Goal: Complete application form

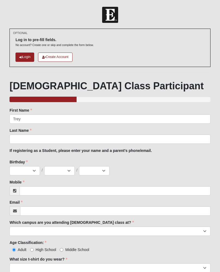
type input "Trey"
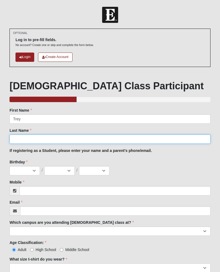
click at [36, 141] on input "Last Name" at bounding box center [110, 138] width 201 height 9
type input "[PERSON_NAME]"
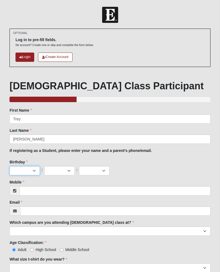
click at [22, 170] on select "Jan Feb Mar Apr May Jun [DATE] Aug Sep Oct Nov Dec" at bounding box center [25, 170] width 30 height 9
select select "7"
click at [60, 173] on select "1 2 3 4 5 6 7 8 9 10 11 12 13 14 15 16 17 18 19 20 21 22 23 24 25 26 27 28 29 3…" at bounding box center [59, 170] width 30 height 9
select select "14"
click at [102, 166] on select "2025 2024 2023 2022 2021 2020 2019 2018 2017 2016 2015 2014 2013 2012 2011 2010…" at bounding box center [94, 170] width 30 height 9
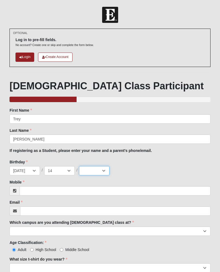
select select "1972"
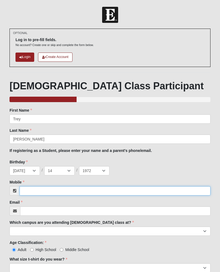
click at [63, 191] on input "Mobile" at bounding box center [115, 190] width 191 height 9
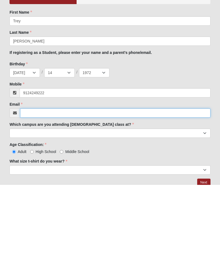
click at [63, 195] on input "Email" at bounding box center [115, 199] width 191 height 9
type input "(912) 424-9222"
type input "treyd6440@yahoo.com"
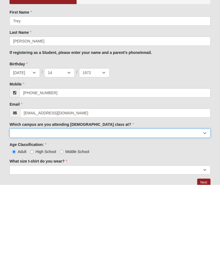
click at [60, 215] on select "Arlington Baymeadows Eleven22 Online Fleming Island Jesup Mandarin North Jax Or…" at bounding box center [110, 219] width 201 height 9
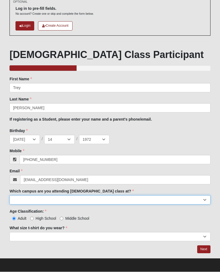
select select "12"
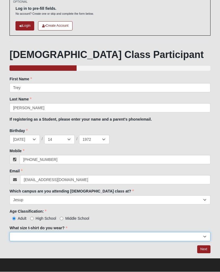
click at [30, 235] on select "Small Medium Large XL 2XL 3XL" at bounding box center [110, 236] width 201 height 9
select select "2XL"
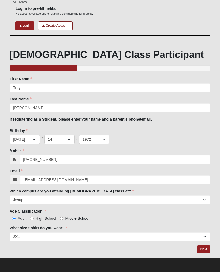
click at [203, 245] on link "Next" at bounding box center [203, 249] width 13 height 8
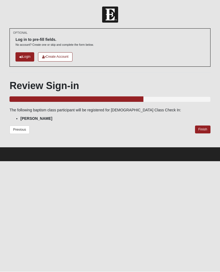
click at [202, 127] on link "Finish" at bounding box center [202, 130] width 15 height 8
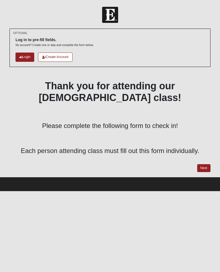
click at [201, 164] on link "Next" at bounding box center [203, 168] width 13 height 8
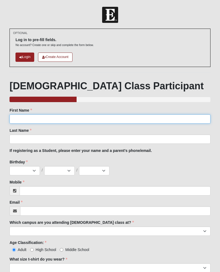
click at [43, 119] on input "First Name" at bounding box center [110, 118] width 201 height 9
type input "Nicole"
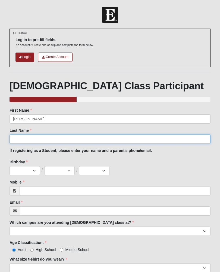
click at [102, 143] on input "Last Name" at bounding box center [110, 138] width 201 height 9
type input "Overstreet"
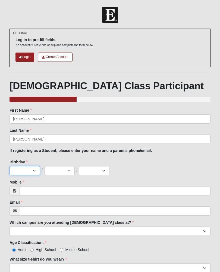
click at [28, 172] on select "Jan Feb Mar Apr May Jun [DATE] Aug Sep Oct Nov Dec" at bounding box center [25, 170] width 30 height 9
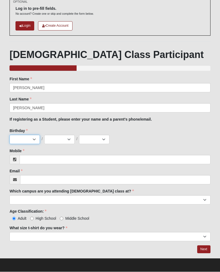
select select "2"
click at [54, 141] on select "1 2 3 4 5 6 7 8 9 10 11 12 13 14 15 16 17 18 19 20 21 22 23 24 25 26 27 28 29 3…" at bounding box center [59, 139] width 30 height 9
select select "3"
click at [94, 143] on select "2025 2024 2023 2022 2021 2020 2019 2018 2017 2016 2015 2014 2013 2012 2011 2010…" at bounding box center [94, 139] width 30 height 9
select select "1988"
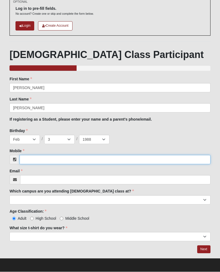
click at [124, 163] on input "Mobile" at bounding box center [115, 159] width 191 height 9
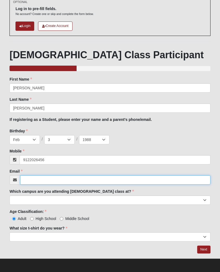
click at [109, 182] on input "Email" at bounding box center [115, 179] width 191 height 9
type input "(912) 202-6456"
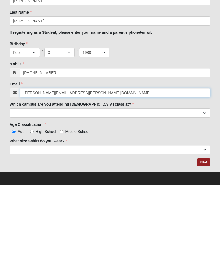
type input "overstreet.nicole@gmail.com"
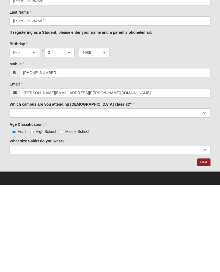
click at [126, 195] on select "Arlington Baymeadows Eleven22 Online [PERSON_NAME][GEOGRAPHIC_DATA] Jesup [GEOG…" at bounding box center [110, 199] width 201 height 9
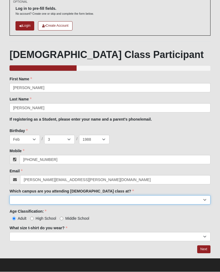
select select "12"
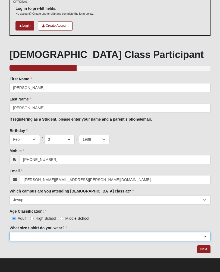
click at [88, 235] on select "Small Medium Large XL 2XL 3XL" at bounding box center [110, 236] width 201 height 9
click at [38, 239] on select "Small Medium Large XL 2XL 3XL" at bounding box center [110, 236] width 201 height 9
select select "Large"
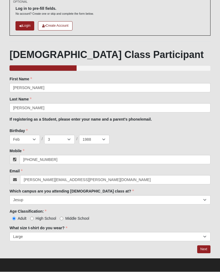
click at [205, 251] on link "Next" at bounding box center [203, 249] width 13 height 8
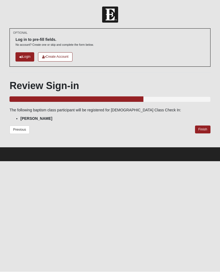
click at [204, 127] on link "Finish" at bounding box center [202, 130] width 15 height 8
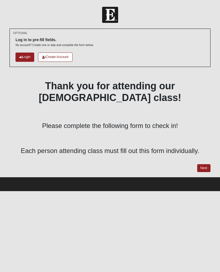
click at [193, 191] on html "Log In Baptism Class Check In Events Baptism Class Check In Error OPTIONAL" at bounding box center [110, 95] width 220 height 191
